Goal: Task Accomplishment & Management: Use online tool/utility

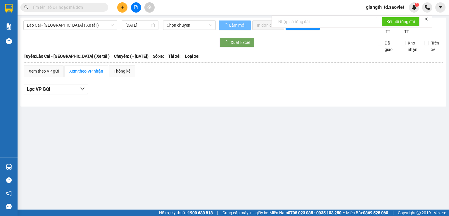
type input "[DATE]"
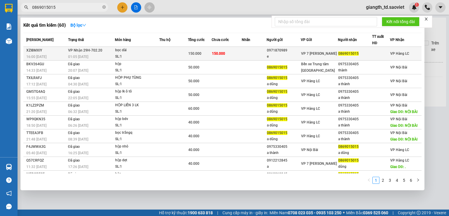
type input "0869015015"
click at [94, 55] on div "01:05 - 12/09" at bounding box center [91, 57] width 47 height 6
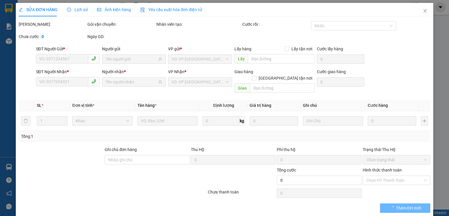
type input "0971870989"
type input "e"
type input "0869015015"
type input "150.000"
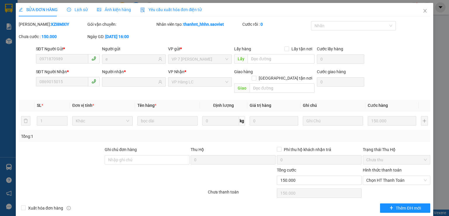
click at [75, 12] on span "Lịch sử" at bounding box center [77, 9] width 21 height 5
